Goal: Information Seeking & Learning: Learn about a topic

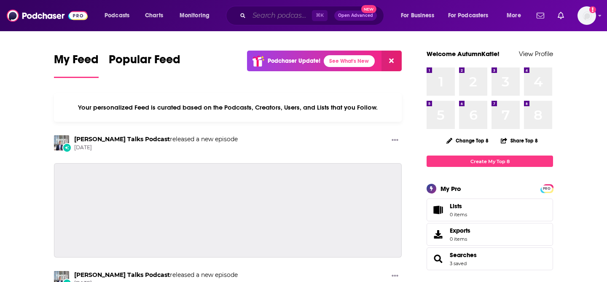
click at [275, 19] on input "Search podcasts, credits, & more..." at bounding box center [280, 15] width 63 height 13
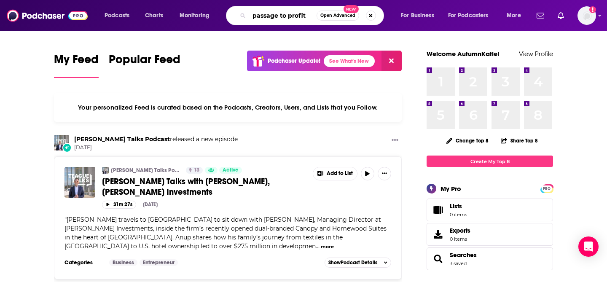
type input "passage to profit"
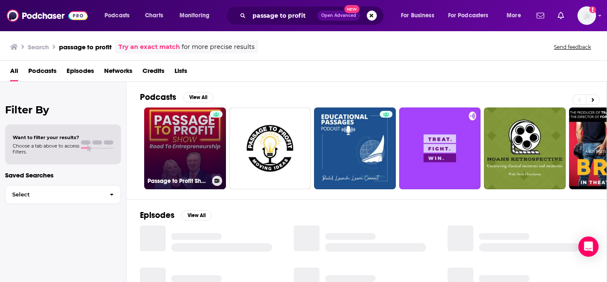
click at [196, 138] on link "Passage to Profit Show - Road to Entrepreneurship" at bounding box center [185, 148] width 82 height 82
